Goal: Transaction & Acquisition: Purchase product/service

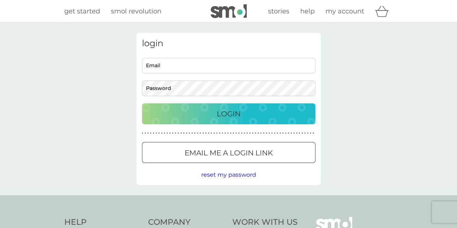
type input "paulselby137@gmail.com"
click at [229, 114] on p "Login" at bounding box center [229, 114] width 24 height 12
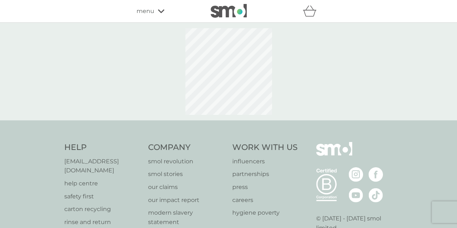
select select "112"
